Goal: Task Accomplishment & Management: Use online tool/utility

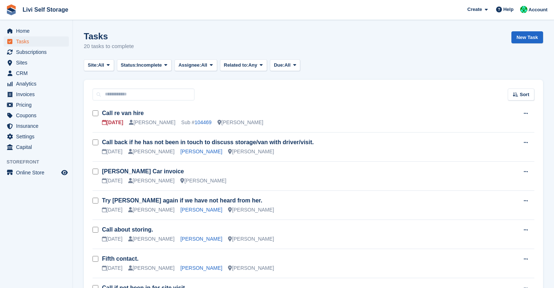
scroll to position [83, 0]
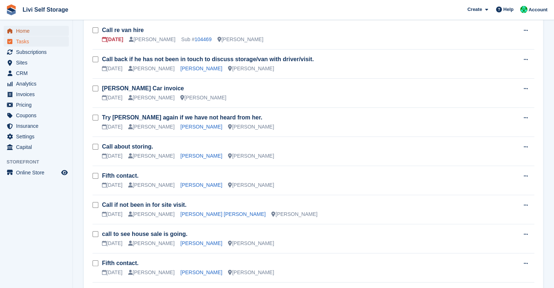
click at [29, 29] on span "Home" at bounding box center [38, 31] width 44 height 10
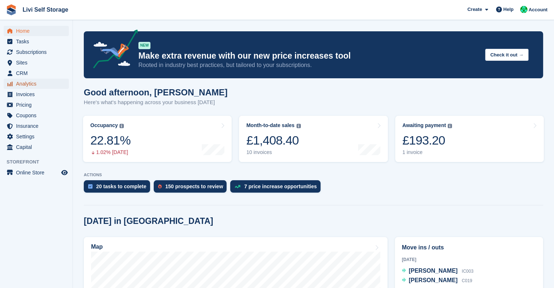
click at [27, 85] on span "Analytics" at bounding box center [38, 84] width 44 height 10
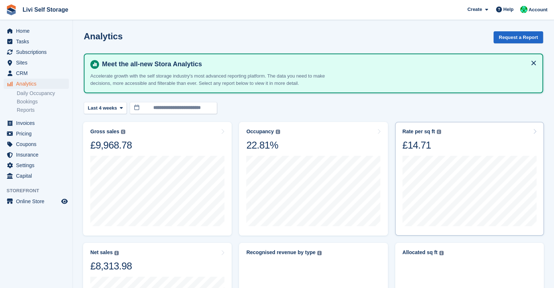
click at [437, 131] on img at bounding box center [439, 132] width 4 height 4
click at [438, 131] on img at bounding box center [439, 132] width 4 height 4
click at [532, 130] on div "Rate per sq ft Annualized storage revenue (after discounts, excluding tax) divi…" at bounding box center [470, 140] width 134 height 23
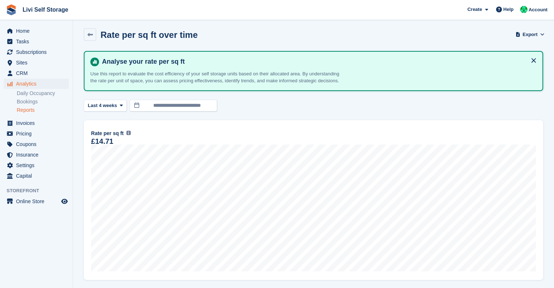
scroll to position [3, 0]
click at [28, 43] on span "Tasks" at bounding box center [38, 41] width 44 height 10
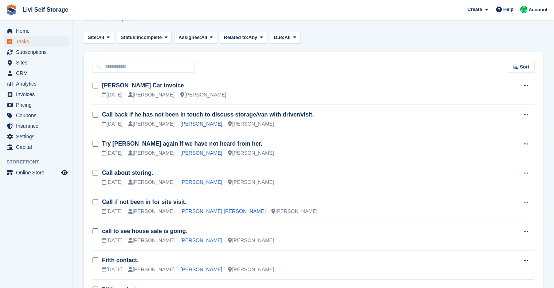
scroll to position [31, 0]
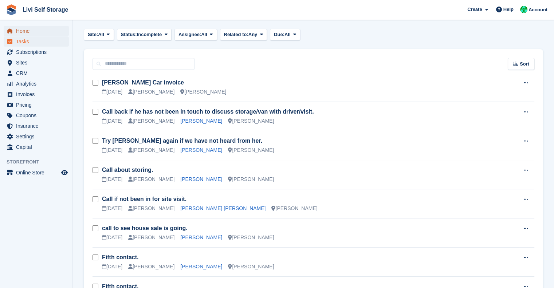
click at [21, 33] on span "Home" at bounding box center [38, 31] width 44 height 10
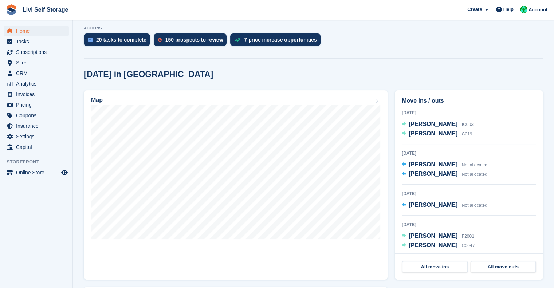
scroll to position [147, 0]
click at [427, 125] on span "[PERSON_NAME]" at bounding box center [433, 124] width 49 height 6
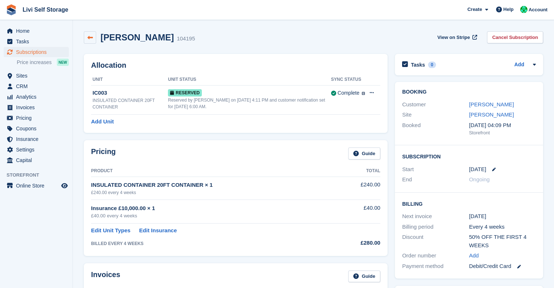
click at [87, 38] on icon at bounding box center [89, 37] width 5 height 5
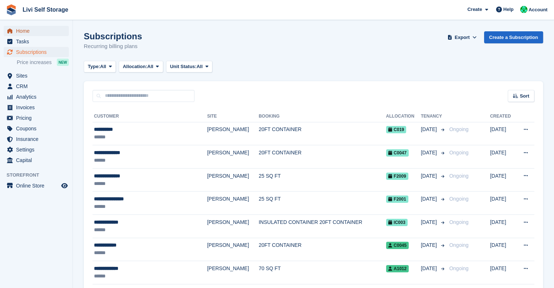
click at [35, 28] on span "Home" at bounding box center [38, 31] width 44 height 10
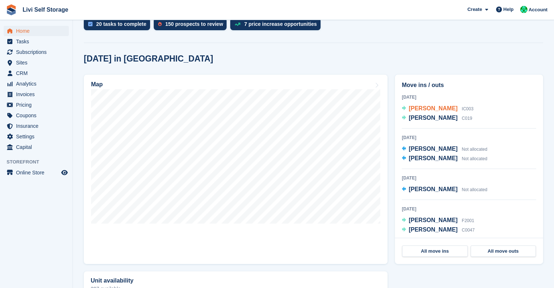
click at [436, 110] on span "[PERSON_NAME]" at bounding box center [433, 108] width 49 height 6
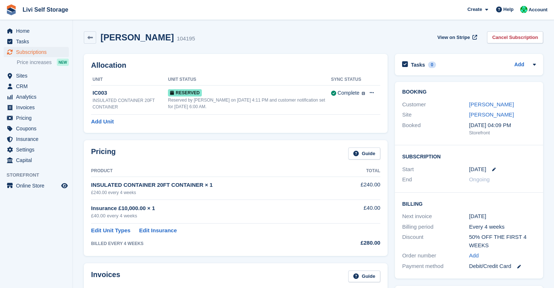
click at [255, 44] on div "[PERSON_NAME] 104195 View on Stripe Cancel Subscription" at bounding box center [313, 39] width 467 height 23
click at [90, 40] on icon at bounding box center [89, 37] width 5 height 5
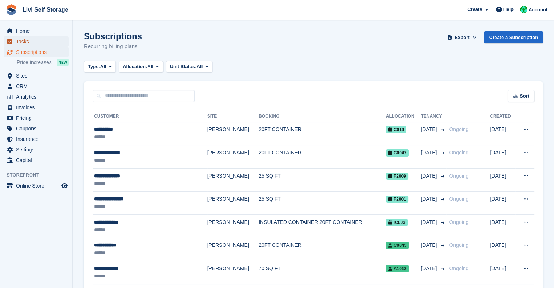
click at [23, 42] on span "Tasks" at bounding box center [38, 41] width 44 height 10
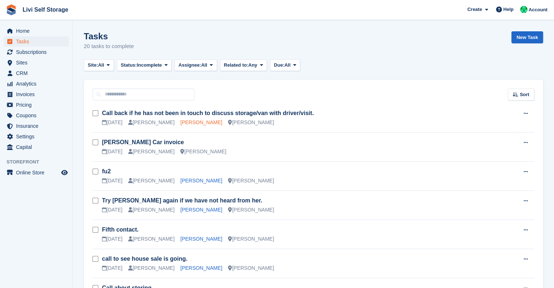
click at [194, 122] on link "Chijioke Eke" at bounding box center [201, 123] width 42 height 6
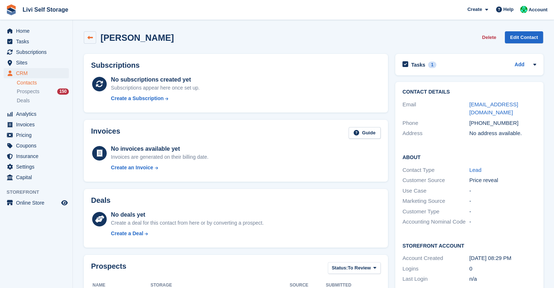
click at [89, 39] on icon at bounding box center [89, 37] width 5 height 5
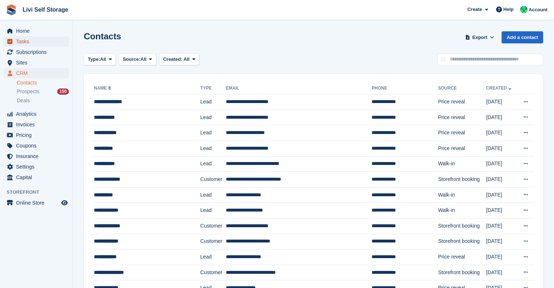
click at [21, 42] on span "Tasks" at bounding box center [38, 41] width 44 height 10
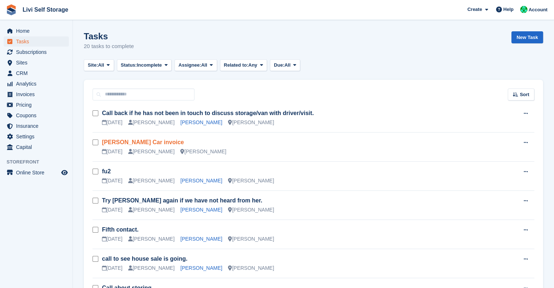
click at [143, 144] on link "Jeff Haider Car invoice" at bounding box center [143, 142] width 82 height 6
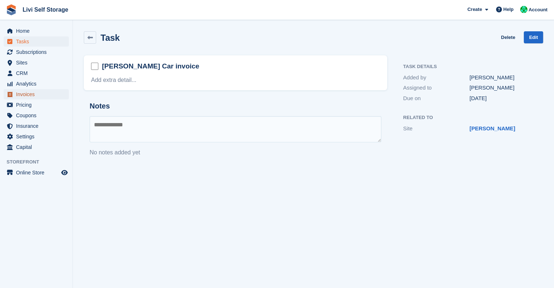
click at [26, 97] on span "Invoices" at bounding box center [38, 94] width 44 height 10
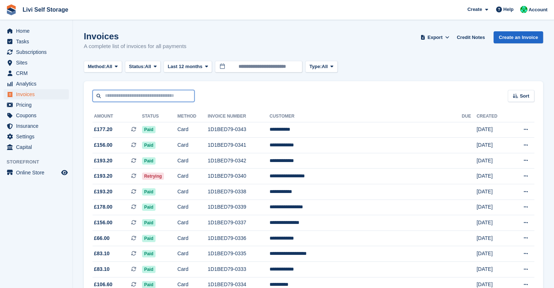
click at [145, 98] on input "text" at bounding box center [144, 96] width 102 height 12
type input "****"
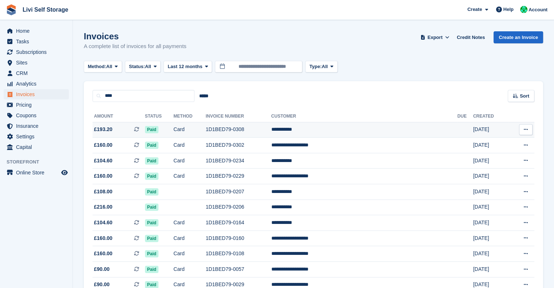
click at [336, 130] on td "**********" at bounding box center [364, 130] width 186 height 16
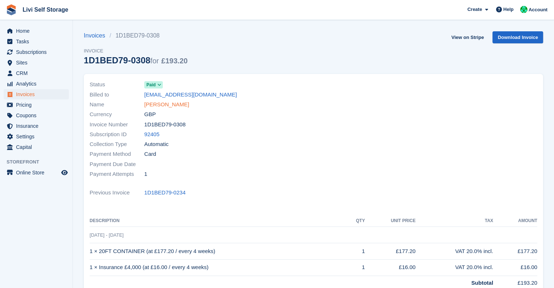
click at [156, 102] on link "Jeff Haider" at bounding box center [166, 105] width 45 height 8
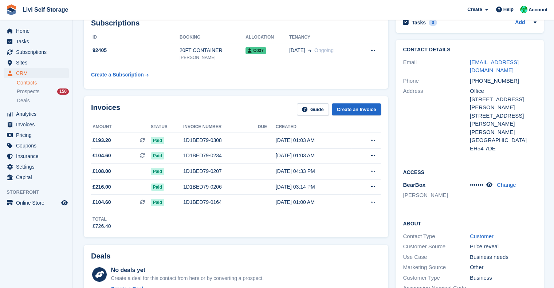
scroll to position [44, 0]
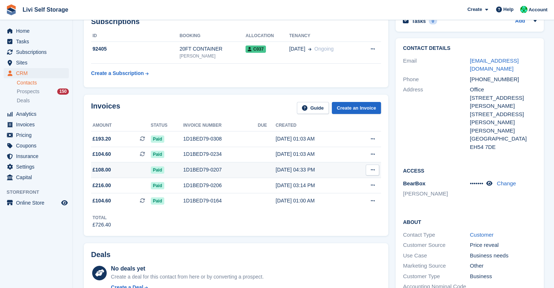
click at [194, 172] on div "1D1BED79-0207" at bounding box center [220, 170] width 75 height 8
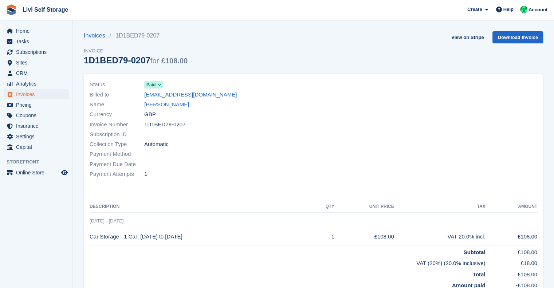
drag, startPoint x: 207, startPoint y: 156, endPoint x: 260, endPoint y: 160, distance: 52.3
click at [260, 160] on div "Status Paid Billed to [EMAIL_ADDRESS][DOMAIN_NAME] Name [PERSON_NAME] Currency …" at bounding box center [199, 129] width 229 height 108
click at [265, 140] on div "Collection Type Automatic" at bounding box center [200, 145] width 220 height 10
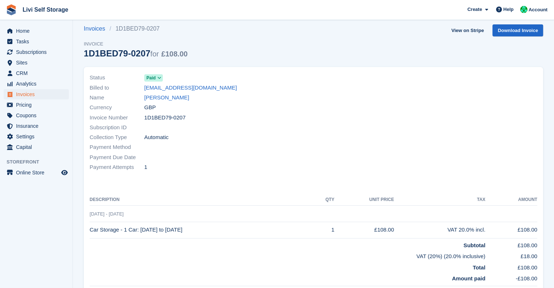
scroll to position [1, 0]
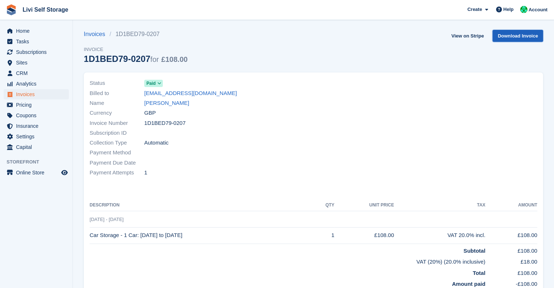
click at [512, 35] on link "Download Invoice" at bounding box center [518, 36] width 51 height 12
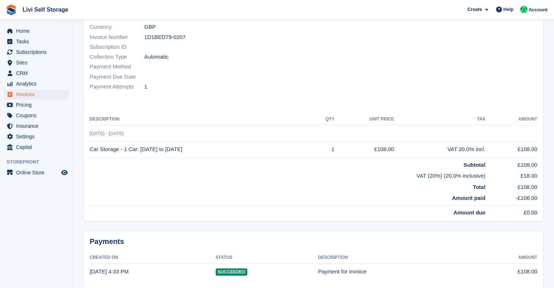
scroll to position [0, 0]
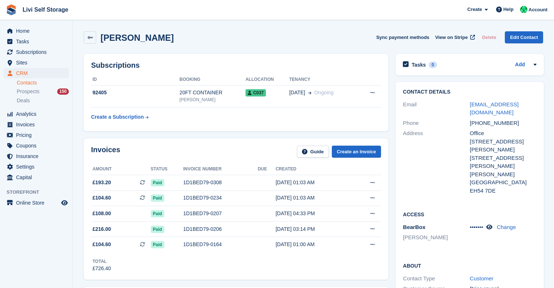
scroll to position [44, 0]
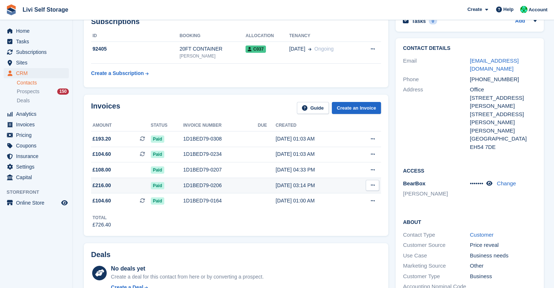
click at [196, 185] on div "1D1BED79-0206" at bounding box center [220, 186] width 75 height 8
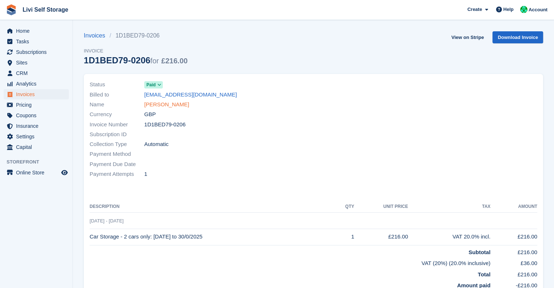
click at [163, 101] on link "[PERSON_NAME]" at bounding box center [166, 105] width 45 height 8
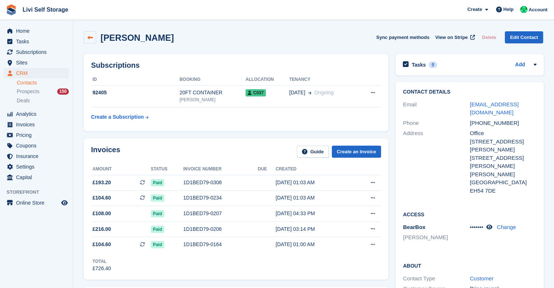
click at [93, 35] on link at bounding box center [90, 37] width 12 height 12
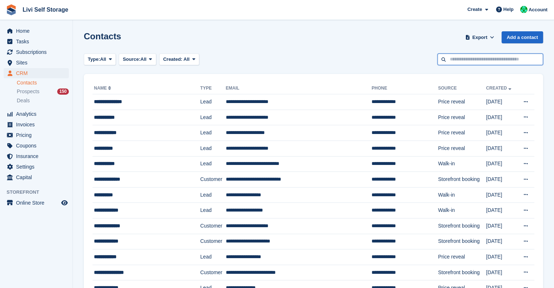
click at [467, 62] on input "text" at bounding box center [491, 60] width 106 height 12
type input "****"
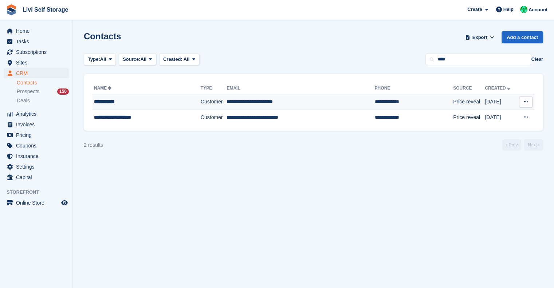
click at [116, 105] on div "**********" at bounding box center [139, 102] width 90 height 8
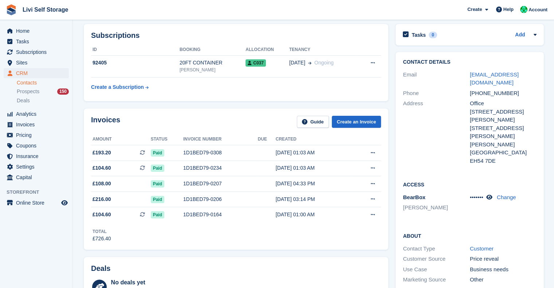
scroll to position [30, 0]
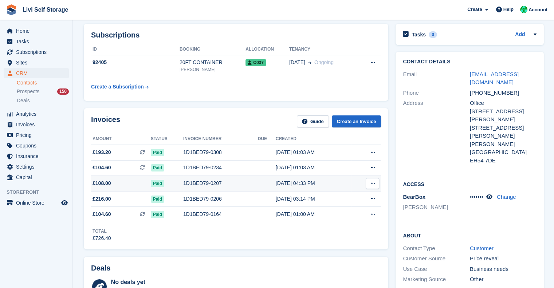
click at [208, 185] on div "1D1BED79-0207" at bounding box center [220, 184] width 75 height 8
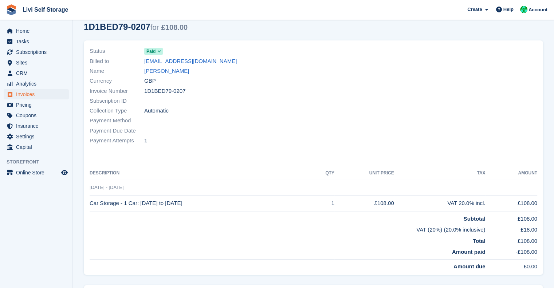
scroll to position [34, 0]
click at [258, 229] on td "VAT (20%) (20.0% inclusive)" at bounding box center [288, 228] width 396 height 11
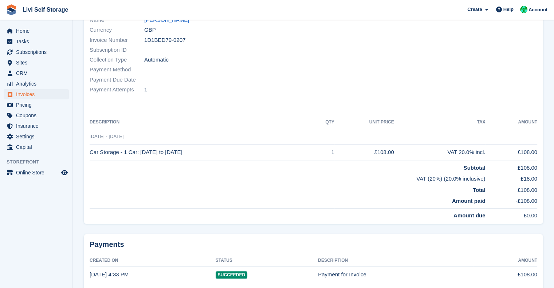
scroll to position [0, 0]
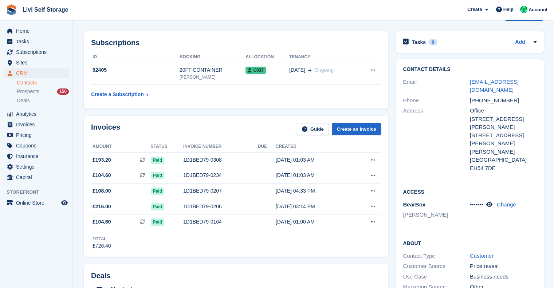
scroll to position [23, 0]
click at [351, 129] on link "Create an Invoice" at bounding box center [357, 128] width 50 height 12
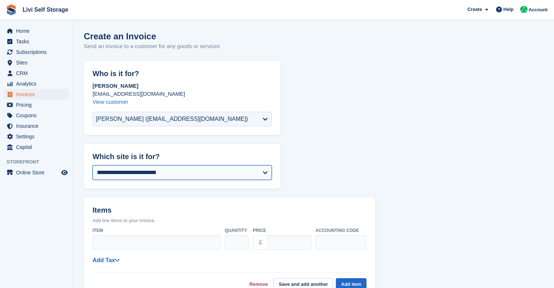
click at [128, 169] on select "**********" at bounding box center [182, 173] width 179 height 15
click at [121, 202] on header "Items Add line items to your invoice." at bounding box center [230, 211] width 292 height 27
click at [130, 177] on select "**********" at bounding box center [182, 173] width 179 height 15
select select "****"
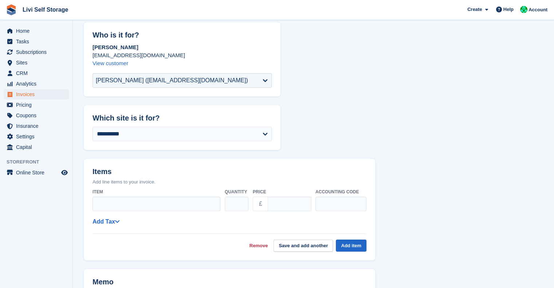
scroll to position [46, 0]
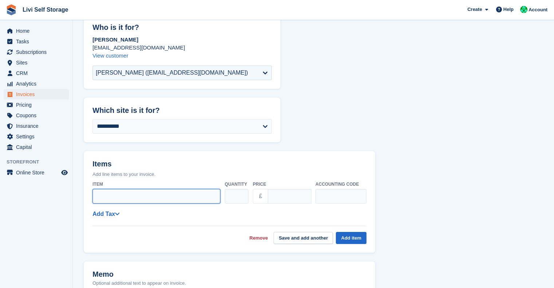
click at [123, 191] on input "Item" at bounding box center [157, 196] width 128 height 15
type input "*"
click at [144, 197] on input "**********" at bounding box center [157, 196] width 128 height 15
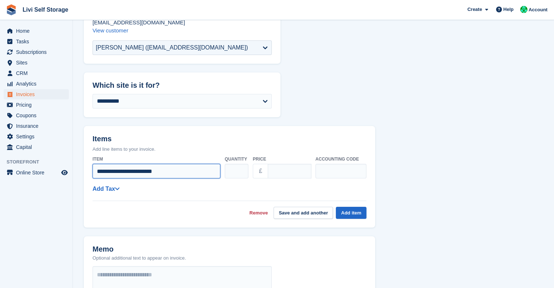
scroll to position [74, 0]
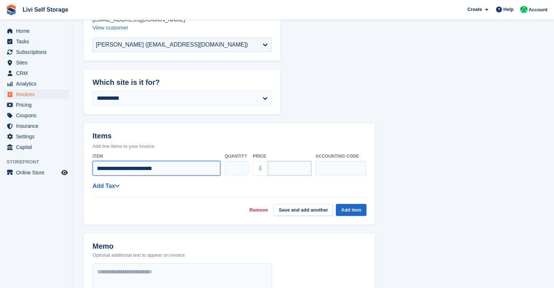
type input "**********"
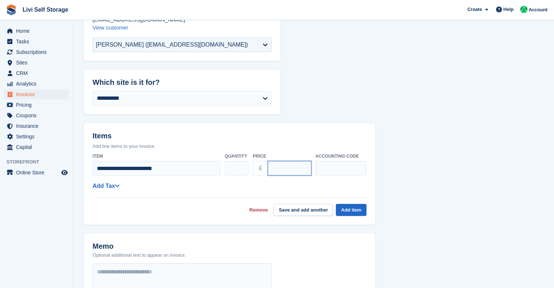
click at [285, 168] on input "****" at bounding box center [290, 168] width 44 height 15
type input "*"
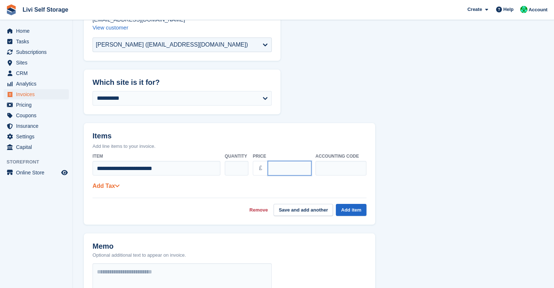
type input "***"
click at [108, 185] on link "Add Tax" at bounding box center [106, 186] width 27 height 6
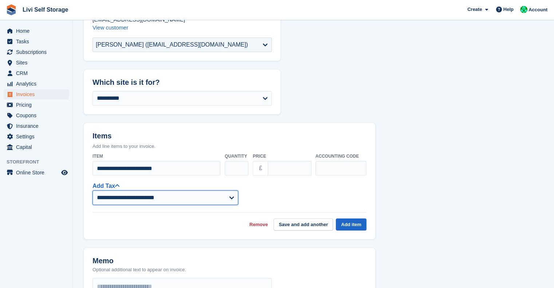
click at [131, 199] on select "**********" at bounding box center [166, 198] width 146 height 15
select select "****"
click at [93, 191] on select "**********" at bounding box center [166, 198] width 146 height 15
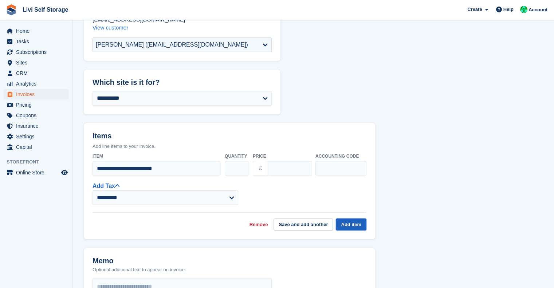
click at [354, 226] on button "Add item" at bounding box center [351, 225] width 31 height 12
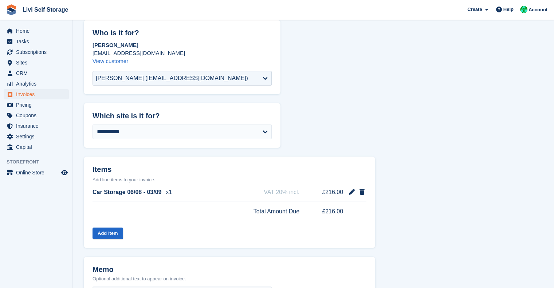
scroll to position [0, 0]
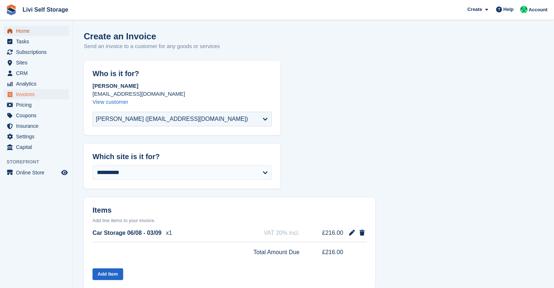
click at [16, 30] on link "Home" at bounding box center [36, 31] width 65 height 10
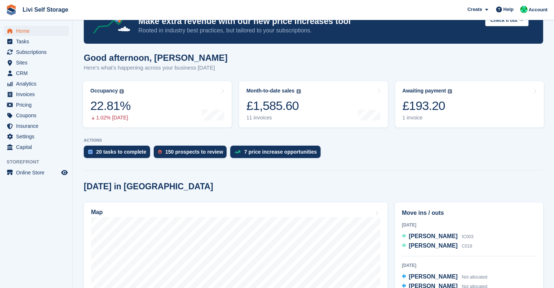
scroll to position [29, 0]
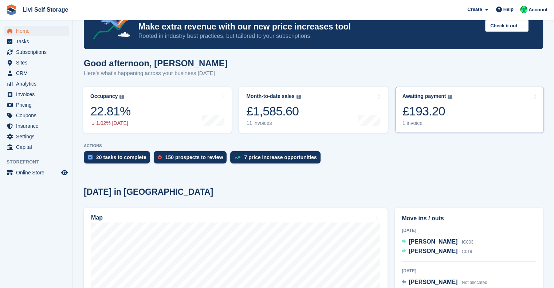
click at [418, 109] on div "£193.20" at bounding box center [428, 111] width 50 height 15
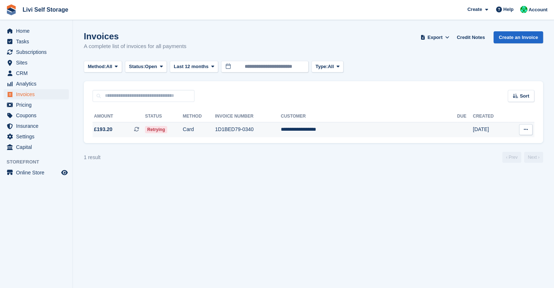
click at [269, 130] on td "1D1BED79-0340" at bounding box center [248, 129] width 66 height 15
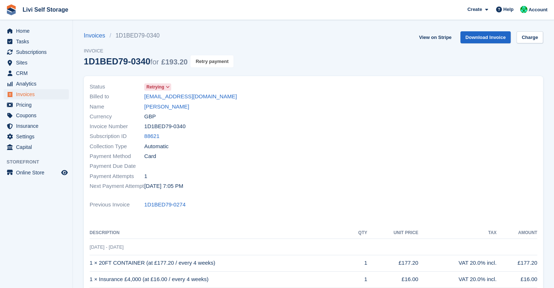
click at [220, 62] on button "Retry payment" at bounding box center [212, 61] width 43 height 12
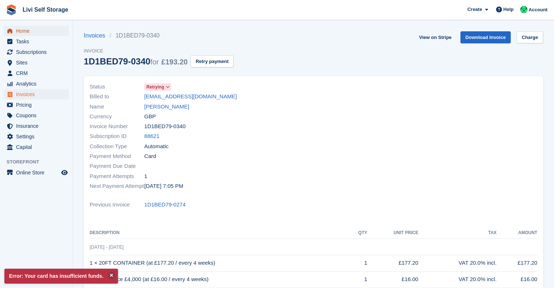
click at [15, 29] on link "Home" at bounding box center [36, 31] width 65 height 10
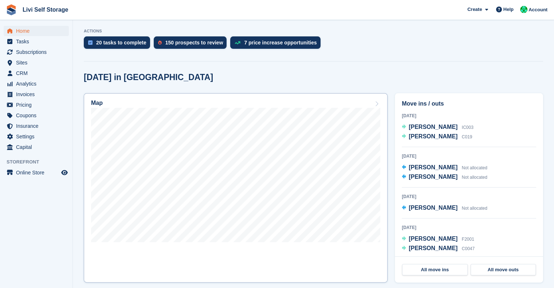
scroll to position [145, 0]
